Goal: Check status: Check status

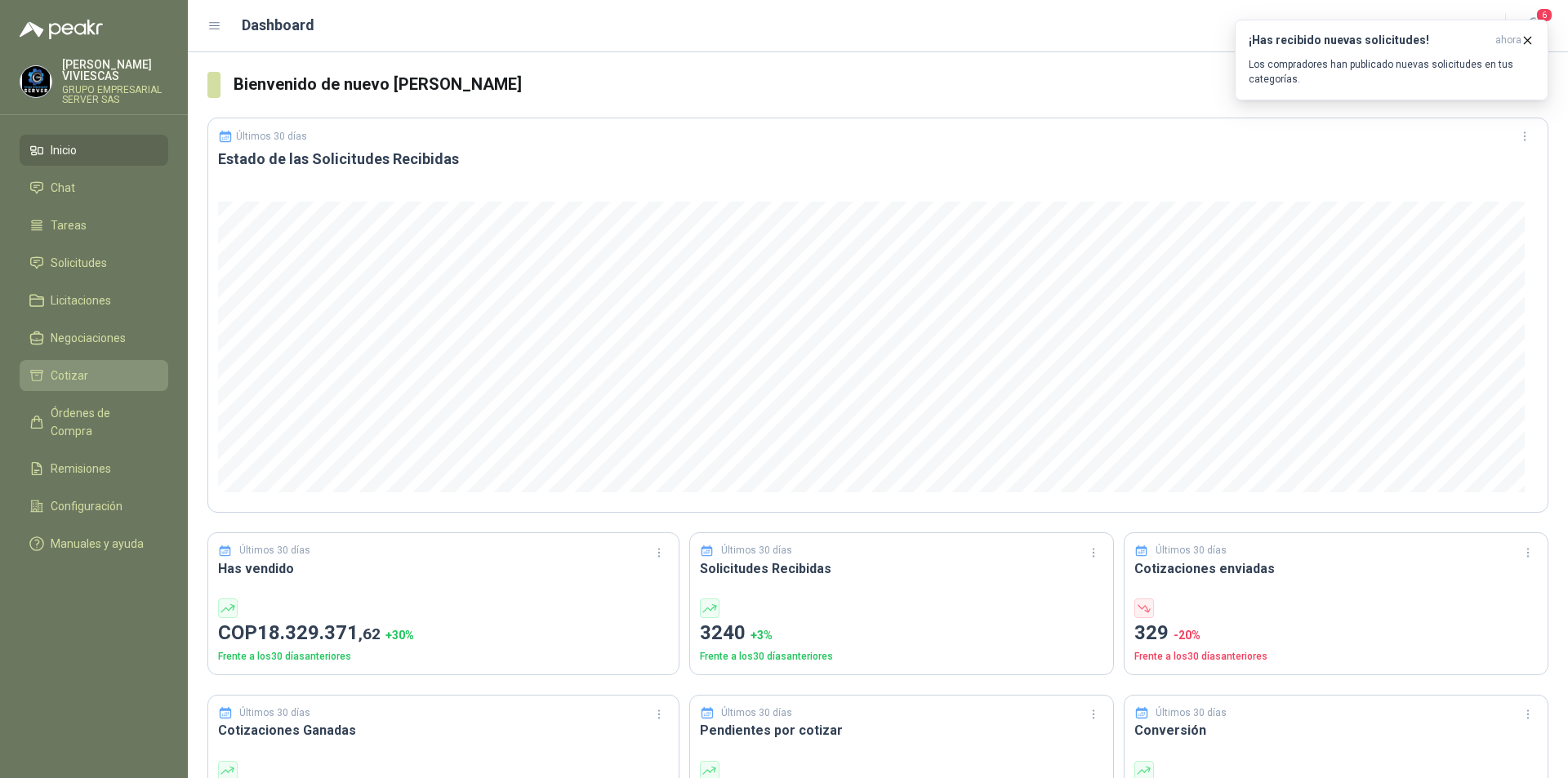
click at [110, 386] on link "Cotizar" at bounding box center [93, 375] width 149 height 31
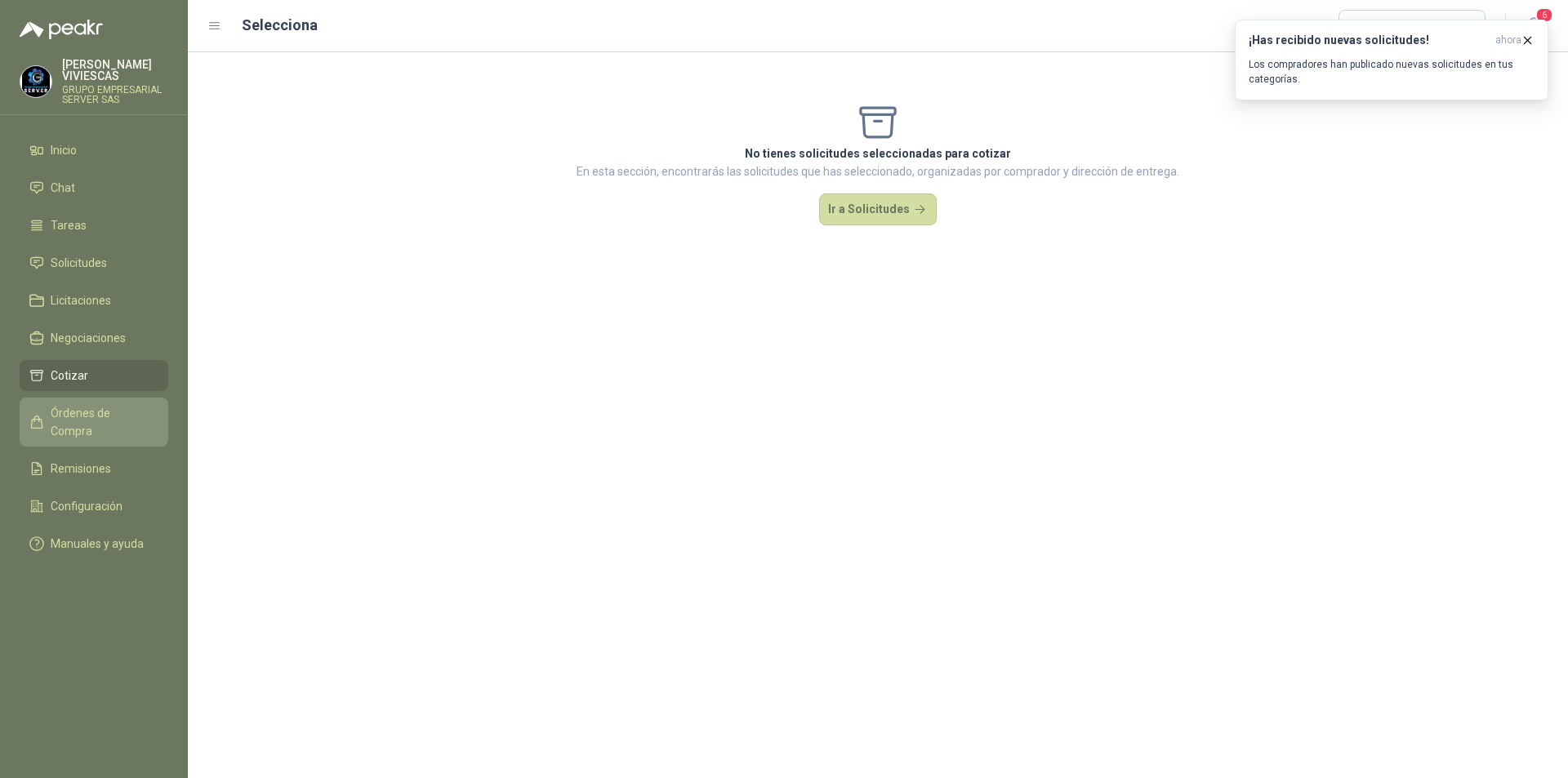
click at [110, 422] on link "Órdenes de Compra" at bounding box center [93, 422] width 149 height 49
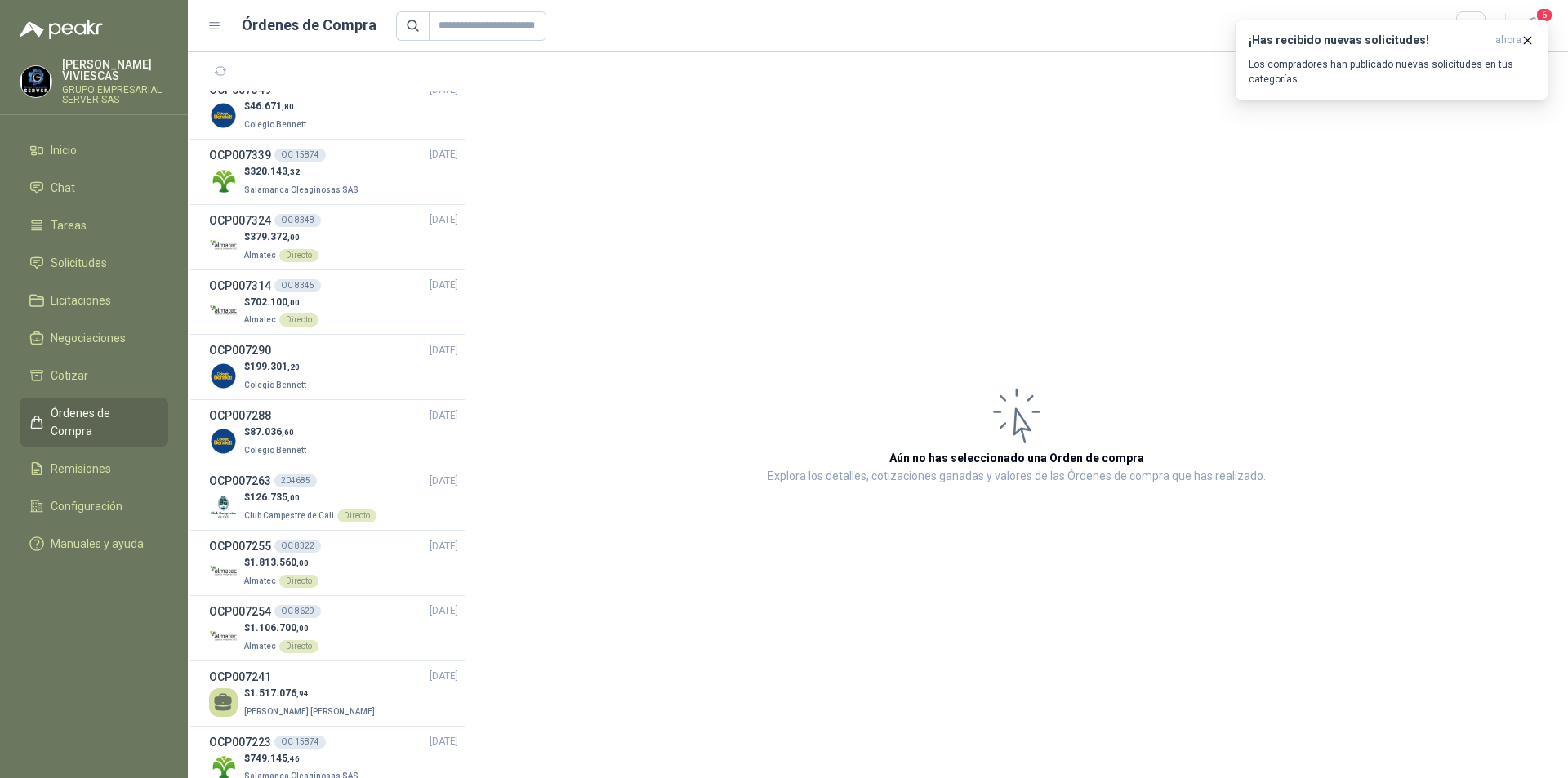
scroll to position [490, 0]
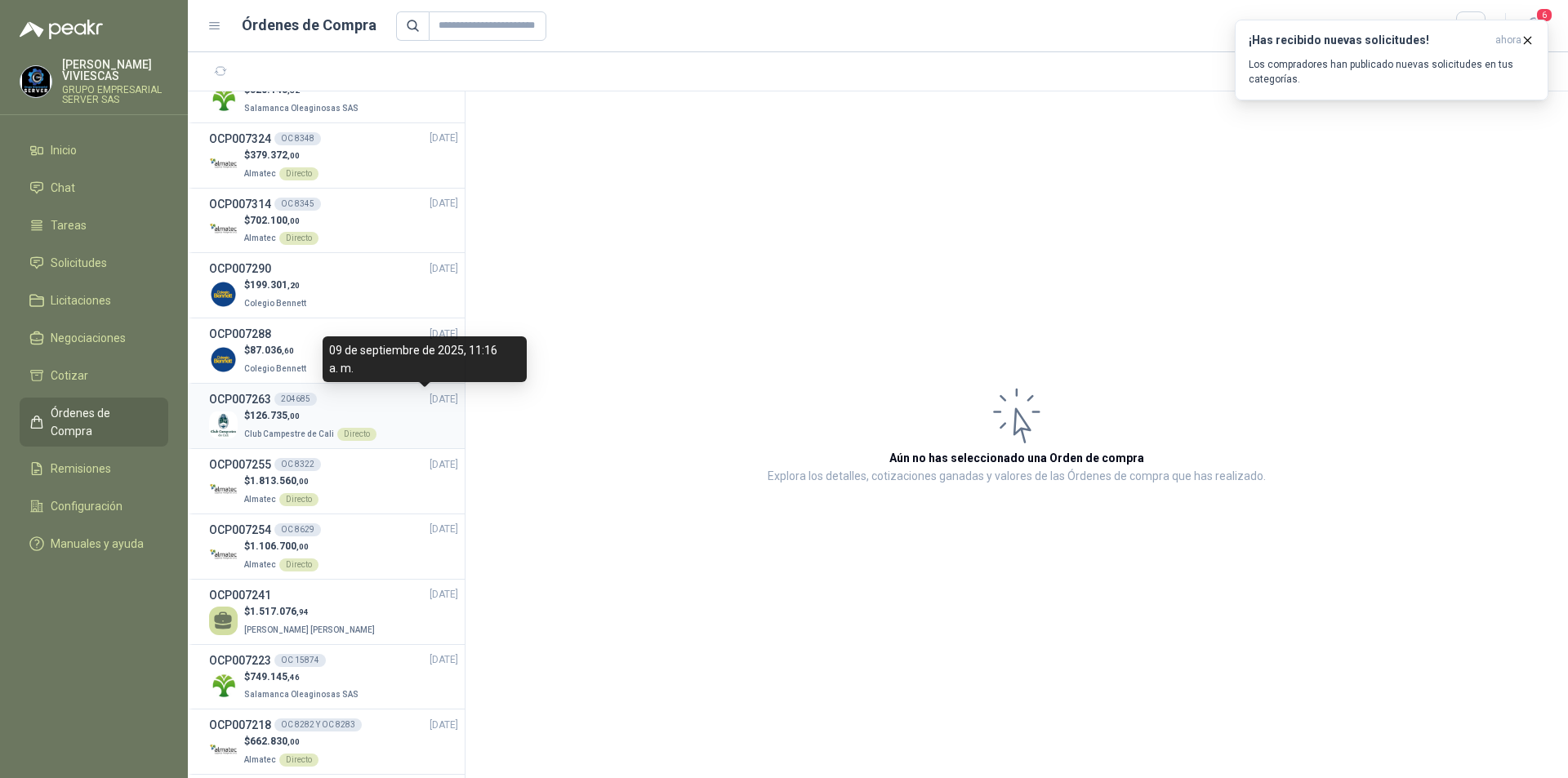
click at [430, 397] on span "[DATE]" at bounding box center [444, 400] width 29 height 16
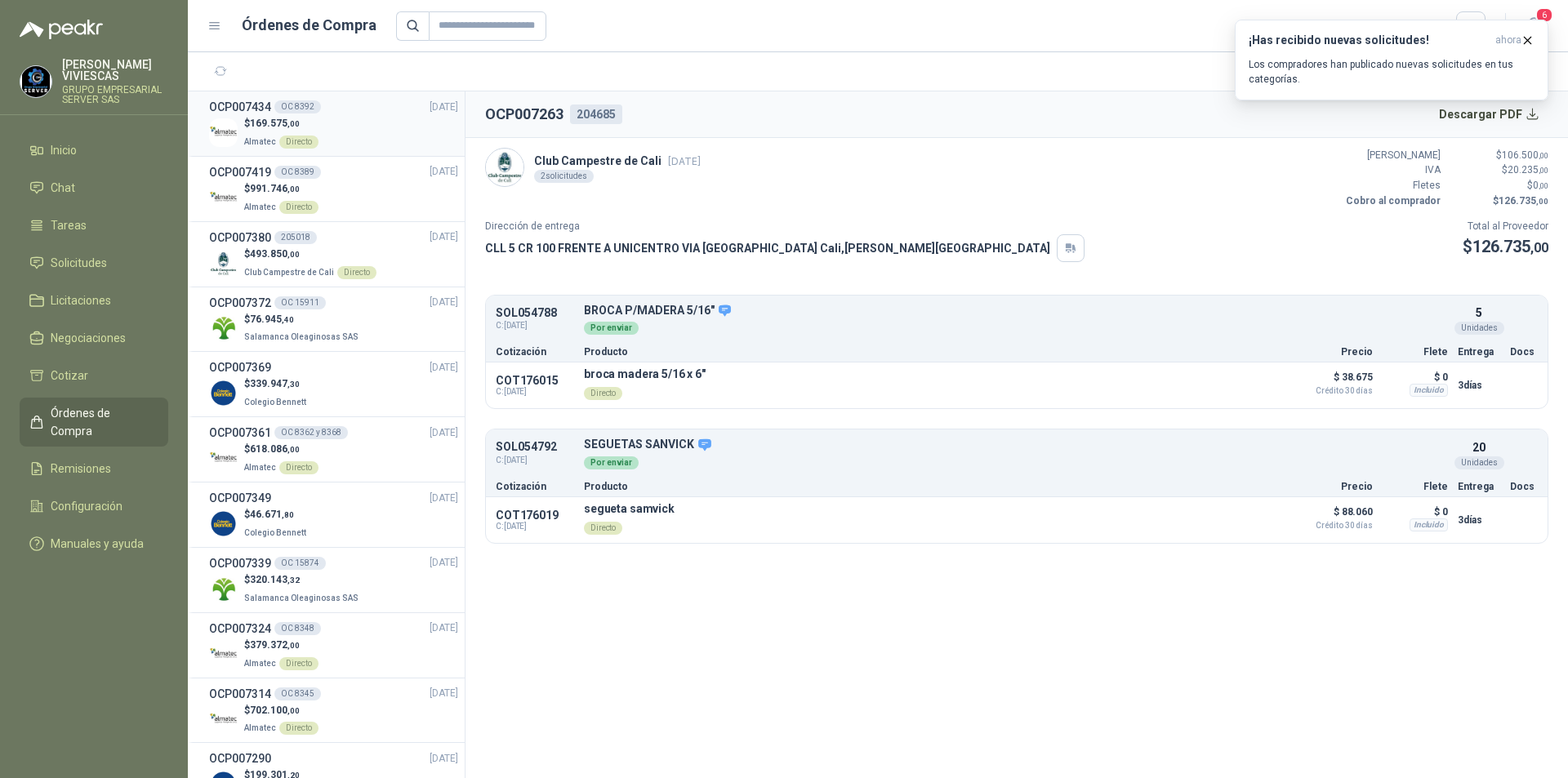
click at [359, 123] on div "$ 169.575 ,00 Almatec Directo" at bounding box center [333, 133] width 249 height 33
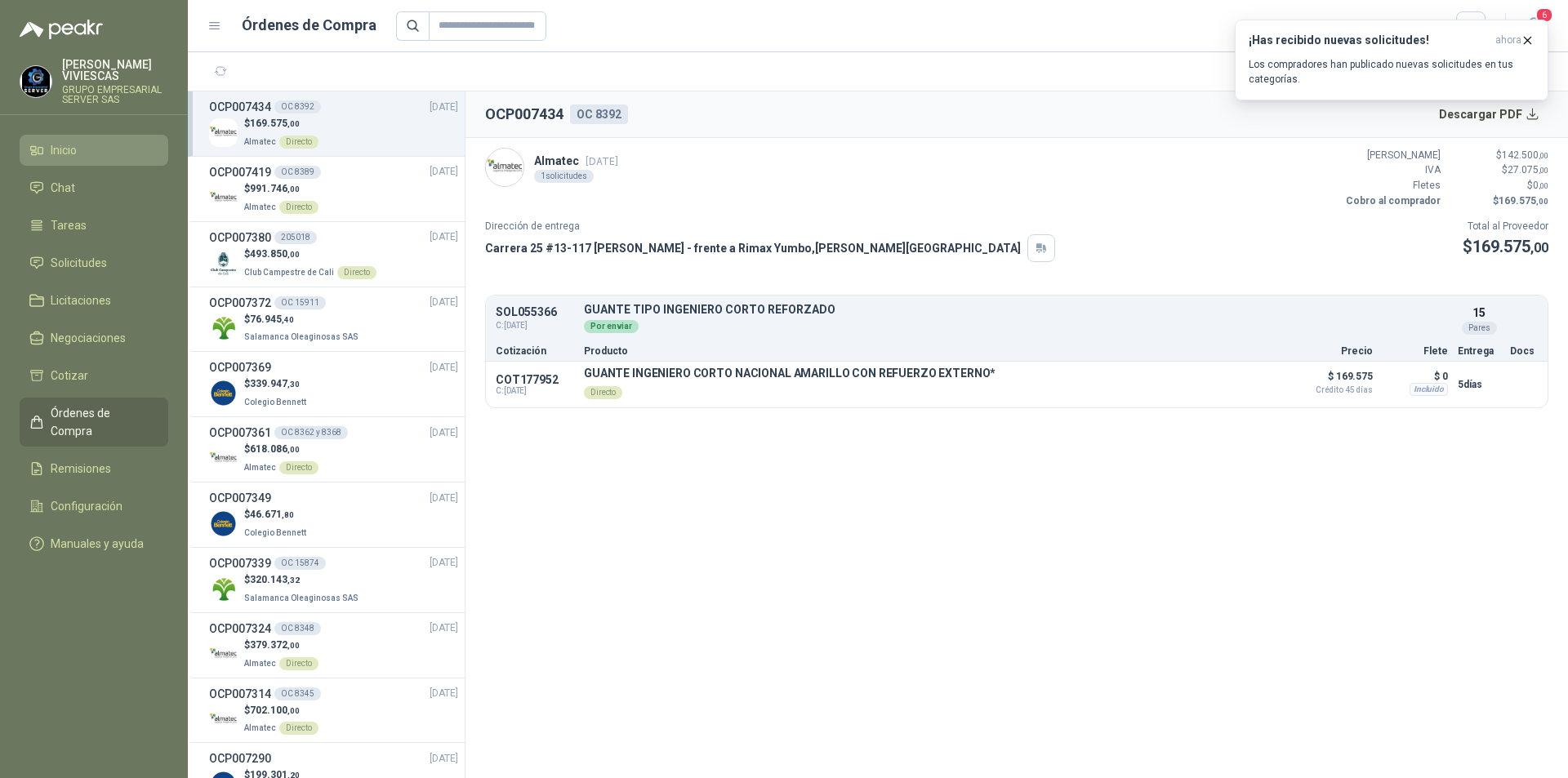
click at [71, 155] on span "Inicio" at bounding box center [64, 150] width 26 height 18
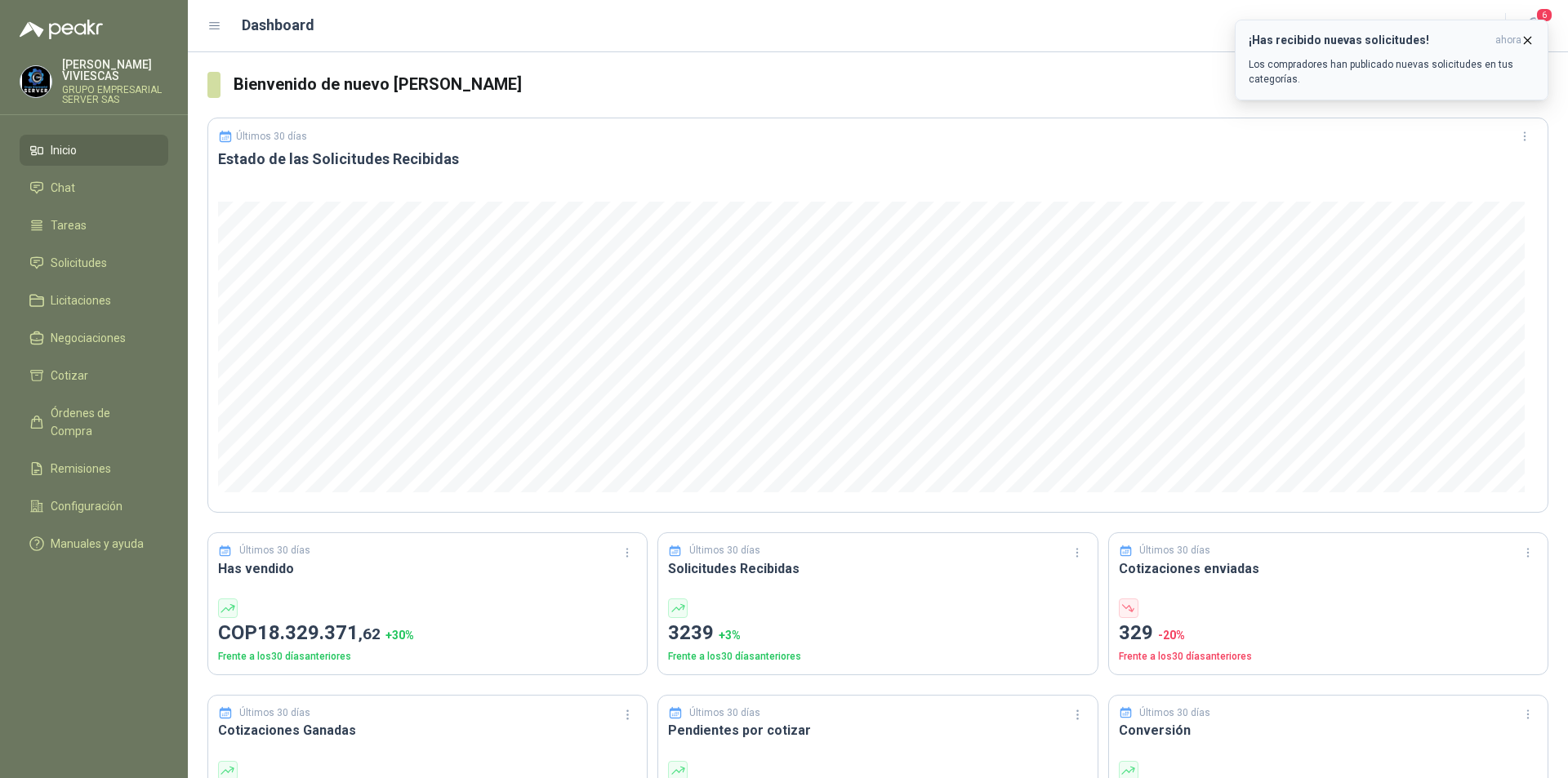
click at [1526, 42] on icon "button" at bounding box center [1528, 40] width 14 height 14
